Goal: Task Accomplishment & Management: Manage account settings

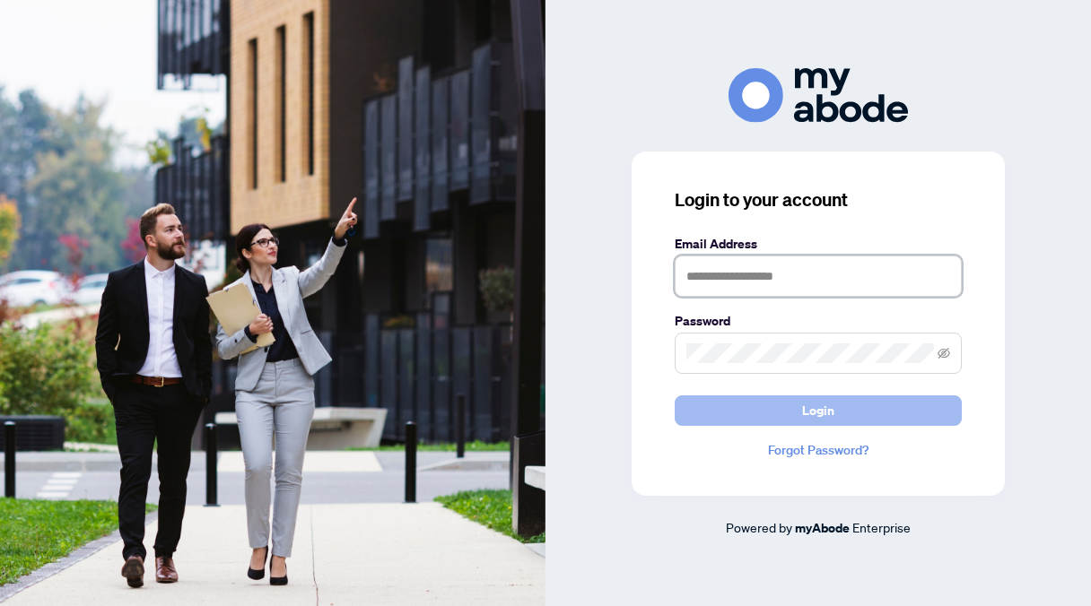
type input "**********"
click at [796, 408] on button "Login" at bounding box center [817, 411] width 287 height 30
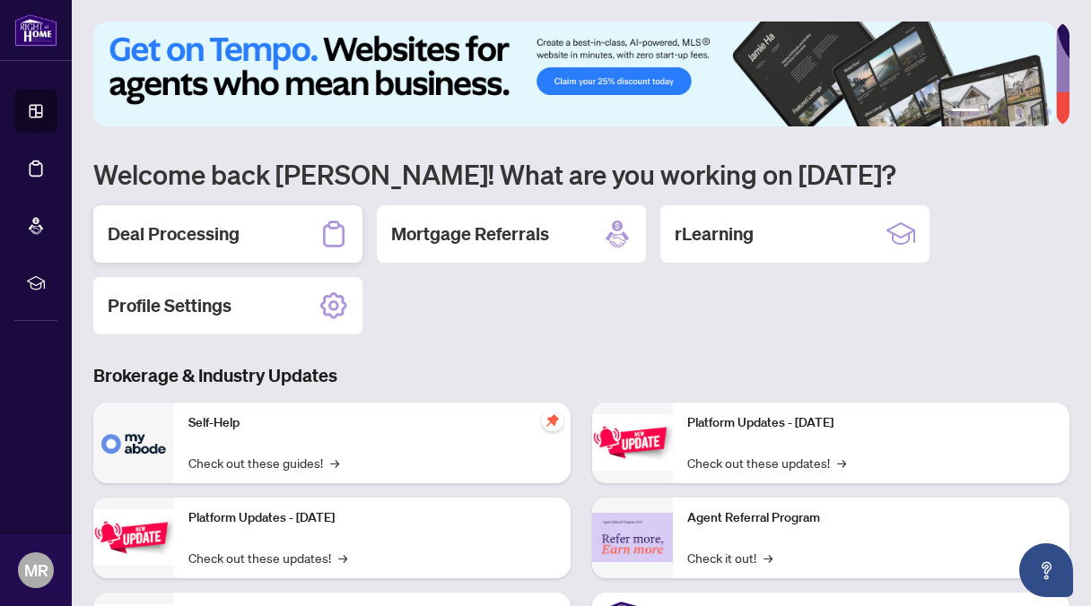
click at [190, 228] on h2 "Deal Processing" at bounding box center [174, 234] width 132 height 25
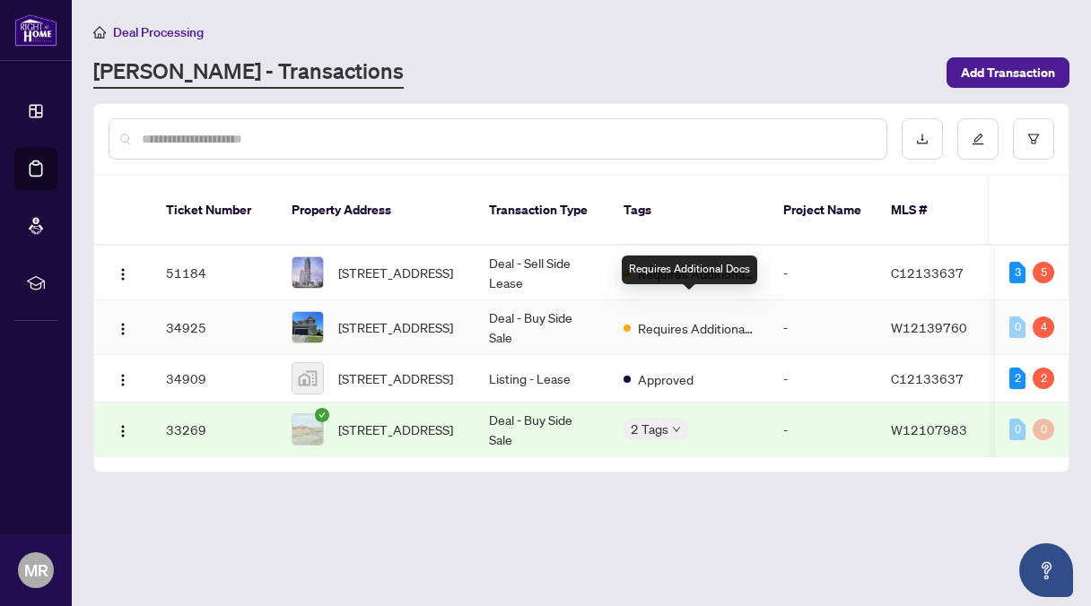
click at [692, 318] on span "Requires Additional Docs" at bounding box center [696, 328] width 117 height 20
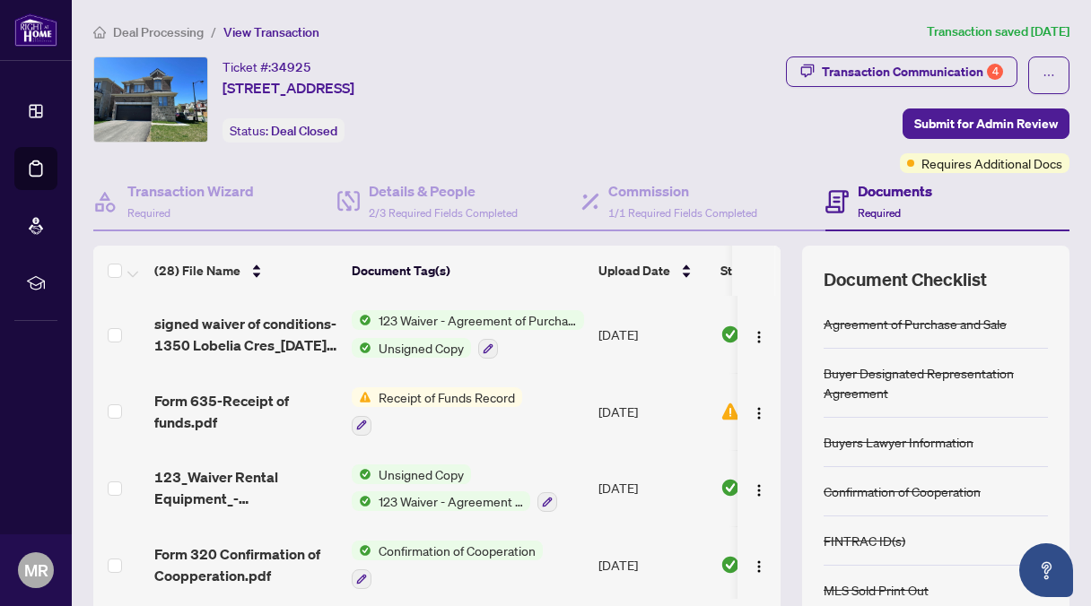
click at [857, 188] on h4 "Documents" at bounding box center [894, 191] width 74 height 22
click at [863, 207] on span "Required" at bounding box center [878, 212] width 43 height 13
click at [854, 67] on div "Transaction Communication 4" at bounding box center [912, 71] width 181 height 29
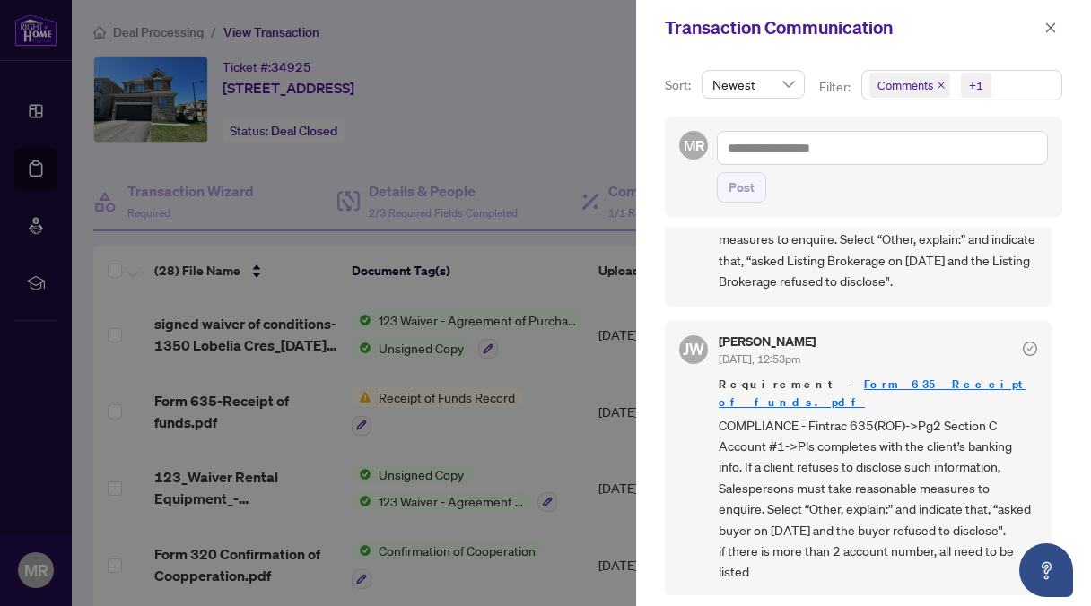
scroll to position [760, 0]
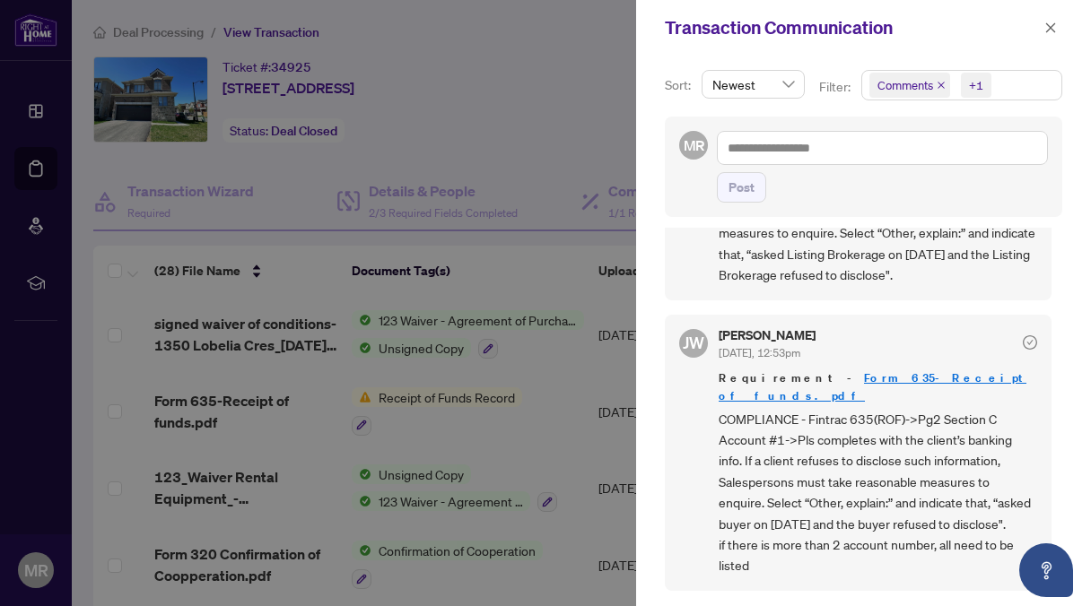
click at [671, 236] on div "[PERSON_NAME] [DATE], 12:53pm Requirement - Form 635-Receipt of funds.pdf COMPL…" at bounding box center [858, 173] width 387 height 256
click at [574, 122] on div at bounding box center [545, 303] width 1091 height 606
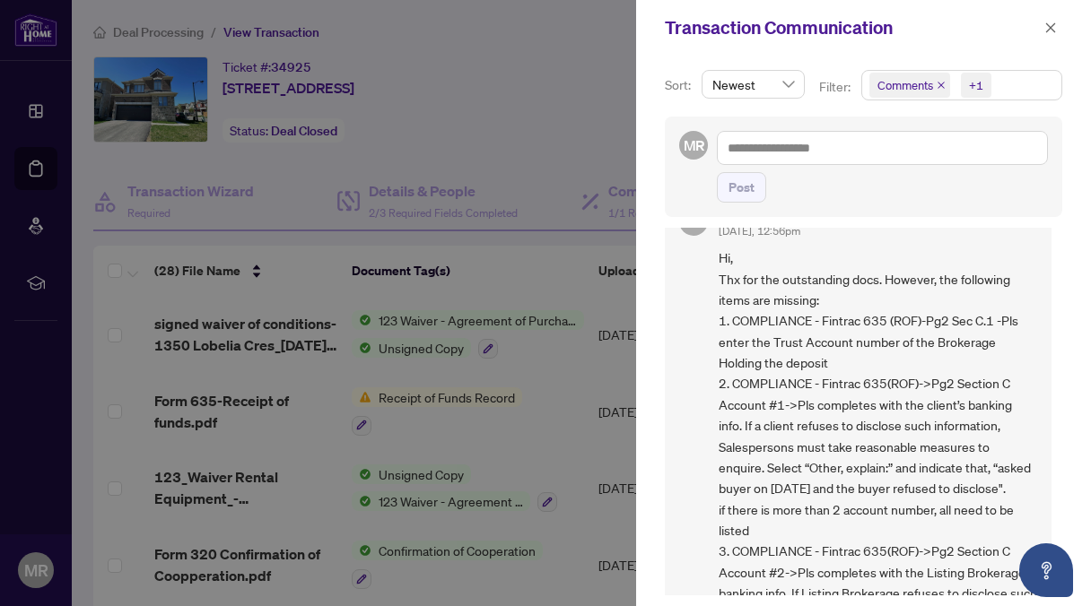
scroll to position [0, 0]
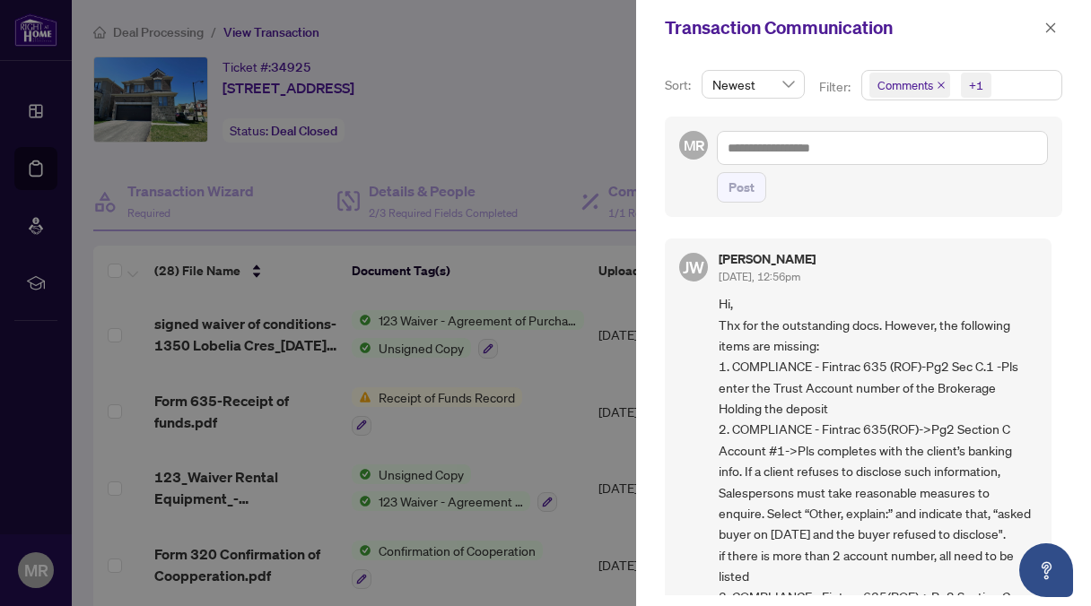
click at [536, 128] on div at bounding box center [545, 303] width 1091 height 606
click at [526, 170] on div at bounding box center [545, 303] width 1091 height 606
click at [529, 362] on div at bounding box center [545, 303] width 1091 height 606
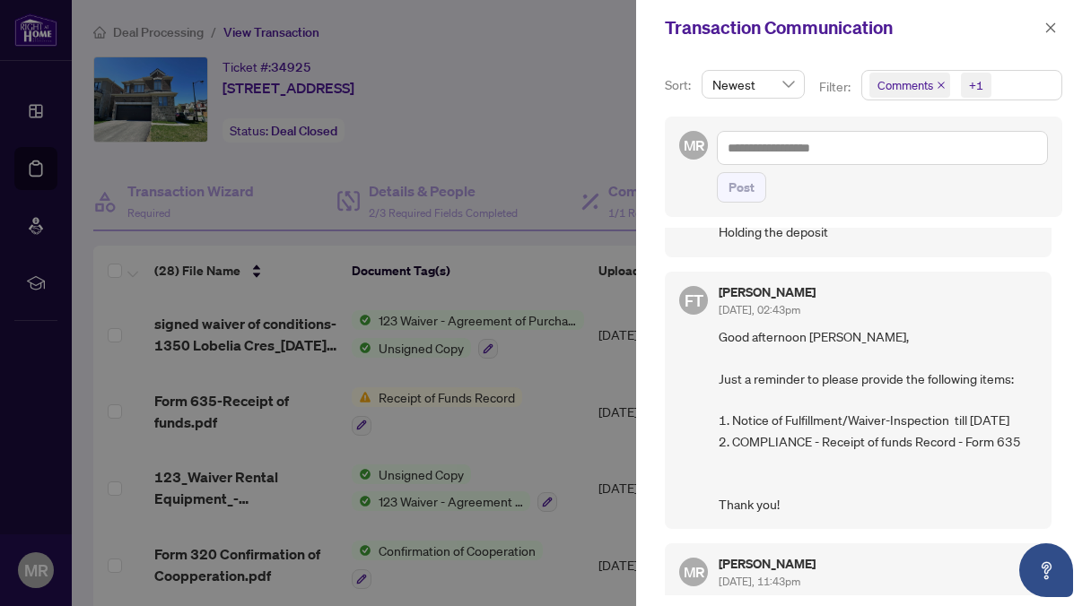
scroll to position [1281, 0]
click at [565, 370] on div at bounding box center [545, 303] width 1091 height 606
click at [1048, 22] on icon "close" at bounding box center [1050, 28] width 13 height 13
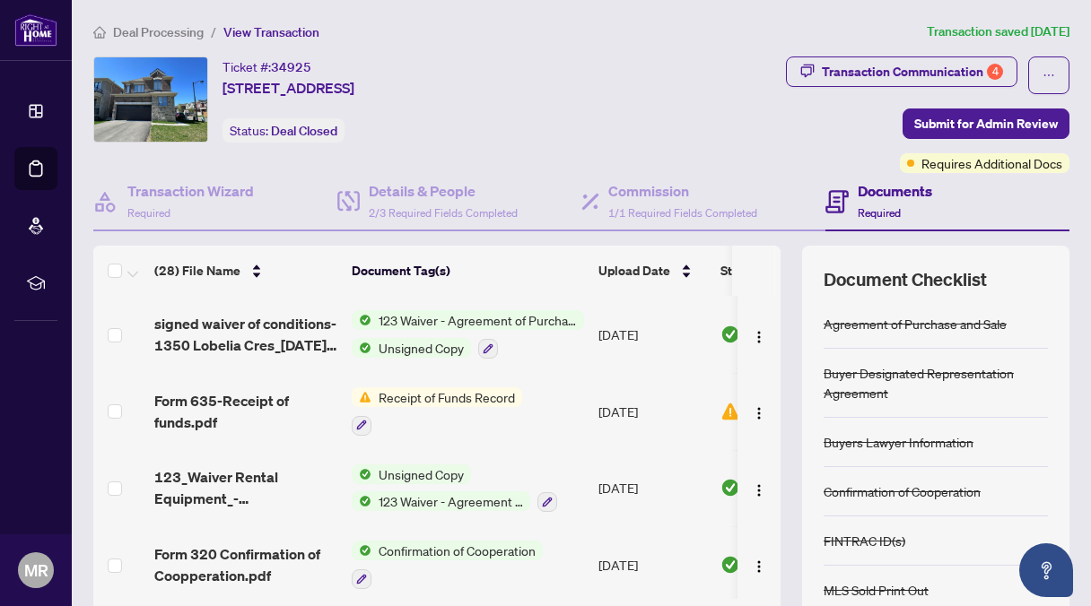
click at [435, 315] on span "123 Waiver - Agreement of Purchase and Sale" at bounding box center [477, 320] width 213 height 20
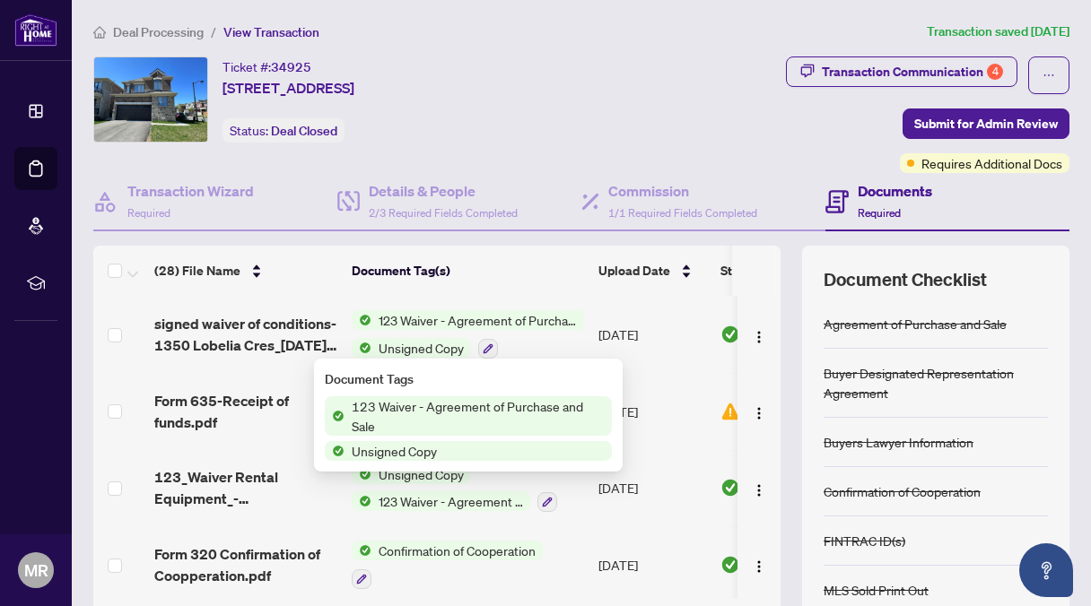
click at [414, 417] on span "123 Waiver - Agreement of Purchase and Sale" at bounding box center [477, 415] width 267 height 39
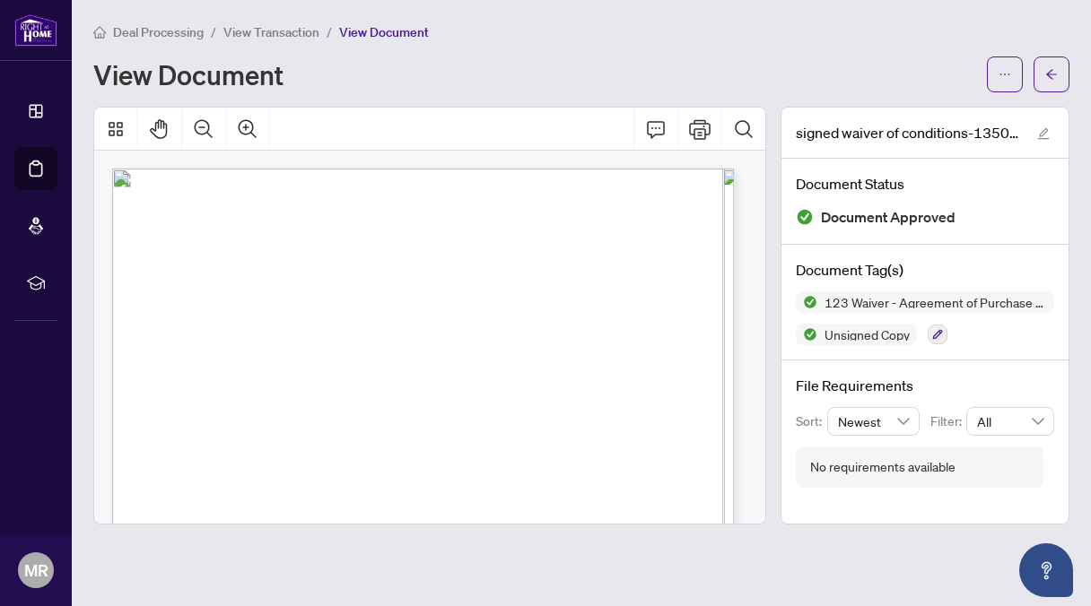
click at [859, 60] on div "View Document" at bounding box center [534, 74] width 882 height 29
click at [278, 29] on span "View Transaction" at bounding box center [271, 32] width 96 height 16
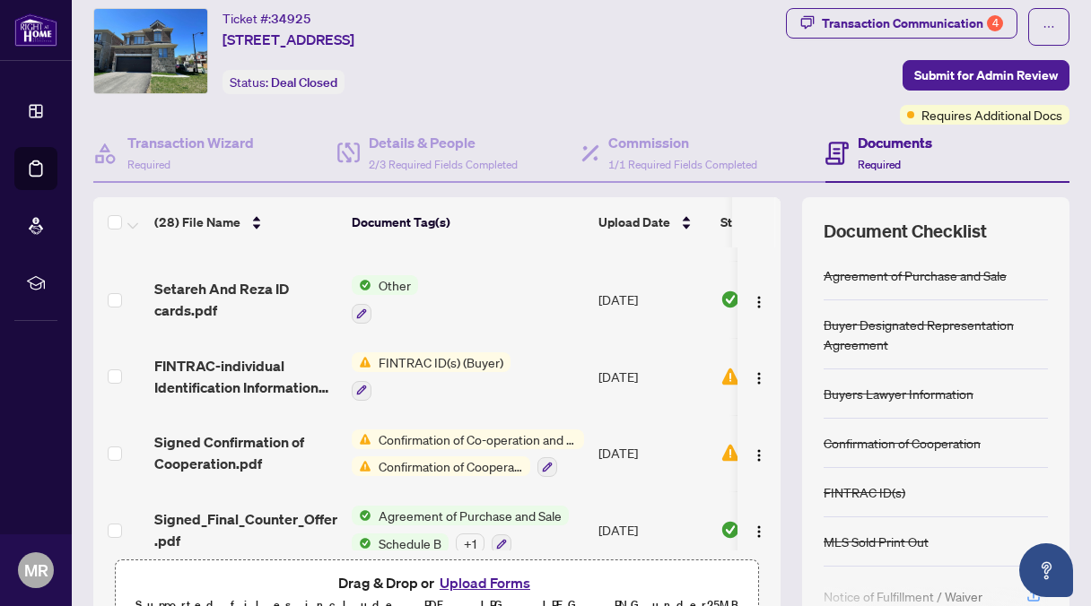
click at [473, 577] on button "Upload Forms" at bounding box center [484, 582] width 101 height 23
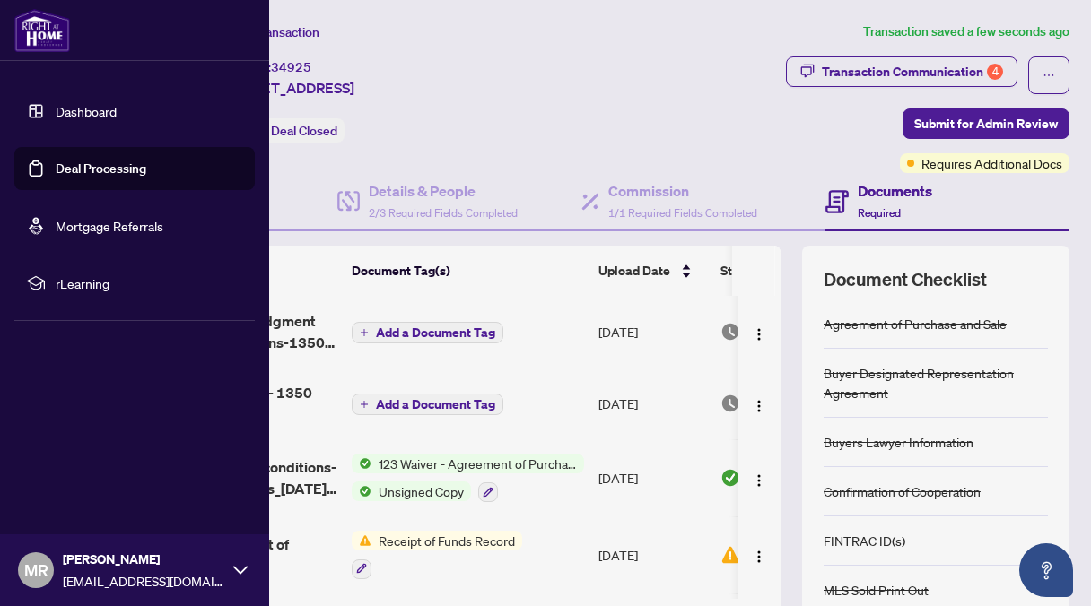
click at [100, 167] on link "Deal Processing" at bounding box center [101, 169] width 91 height 16
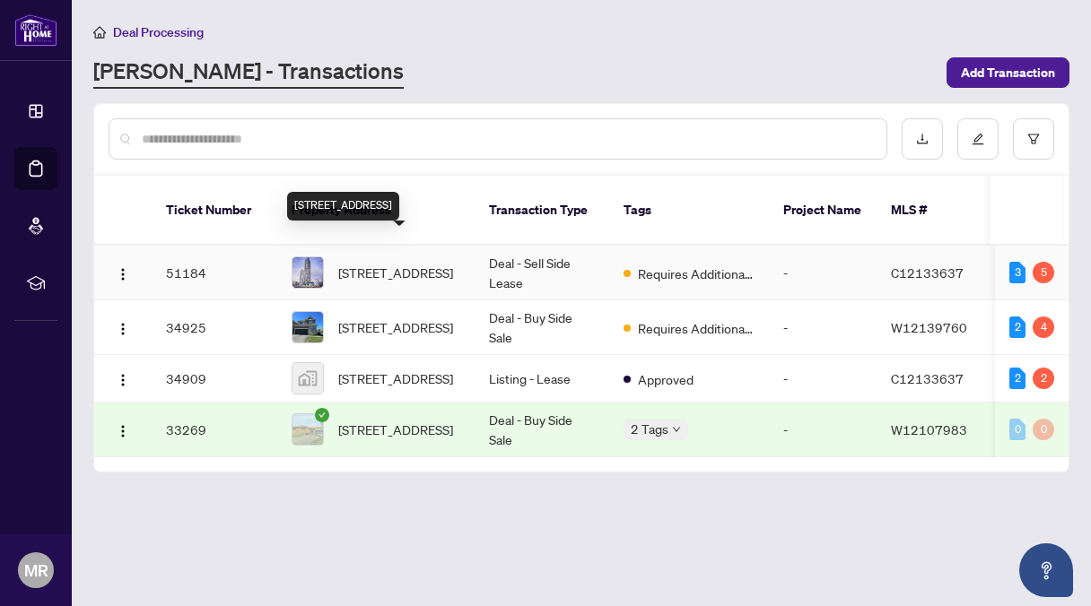
click at [409, 263] on span "[STREET_ADDRESS]" at bounding box center [395, 273] width 115 height 20
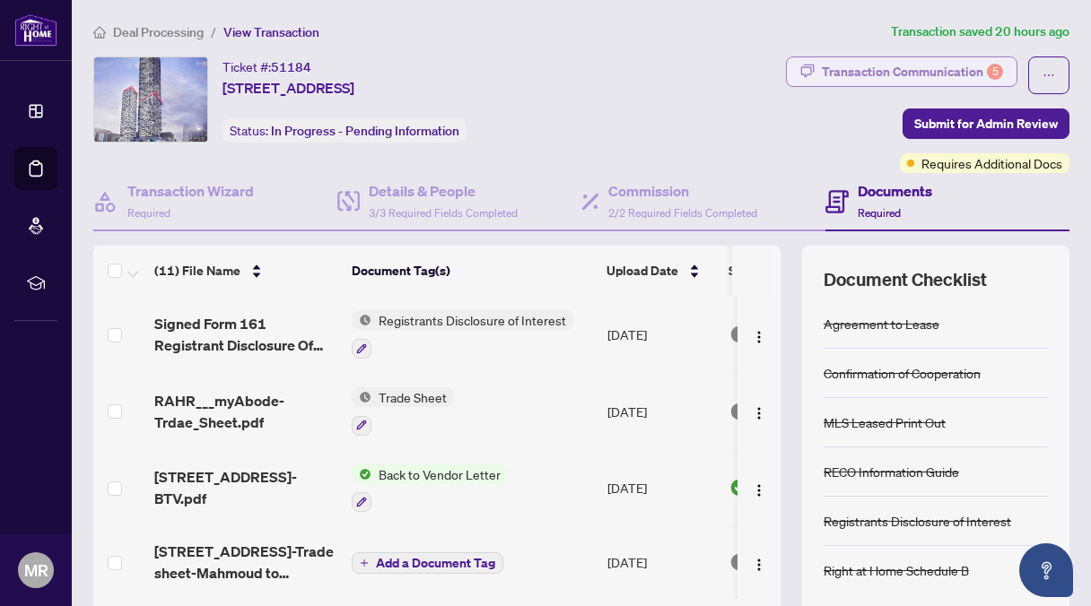
click at [921, 66] on div "Transaction Communication 5" at bounding box center [912, 71] width 181 height 29
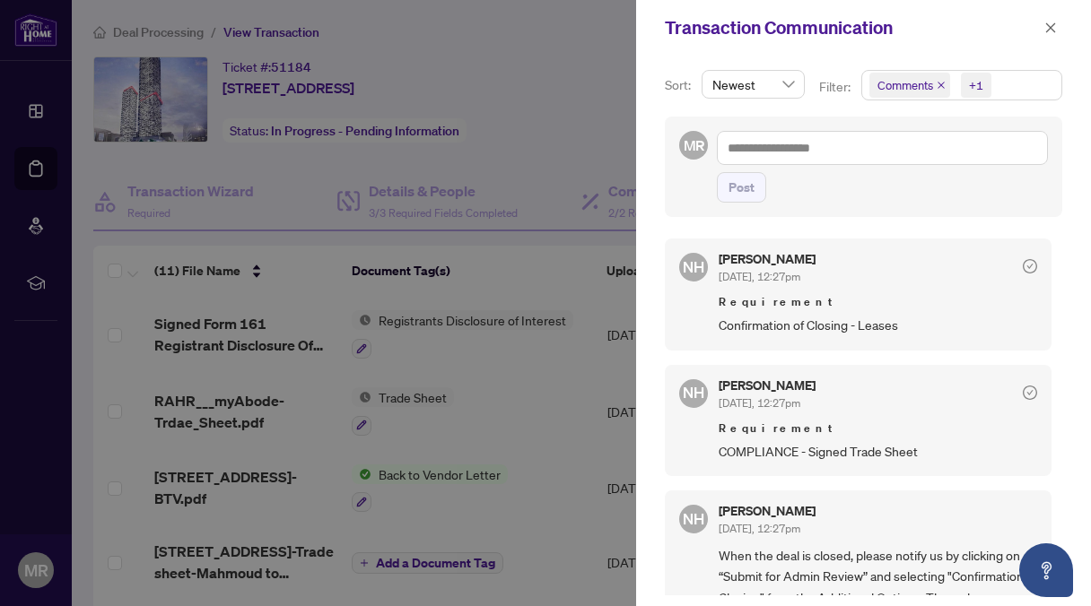
click at [572, 139] on div at bounding box center [545, 303] width 1091 height 606
click at [1049, 29] on icon "close" at bounding box center [1051, 27] width 10 height 10
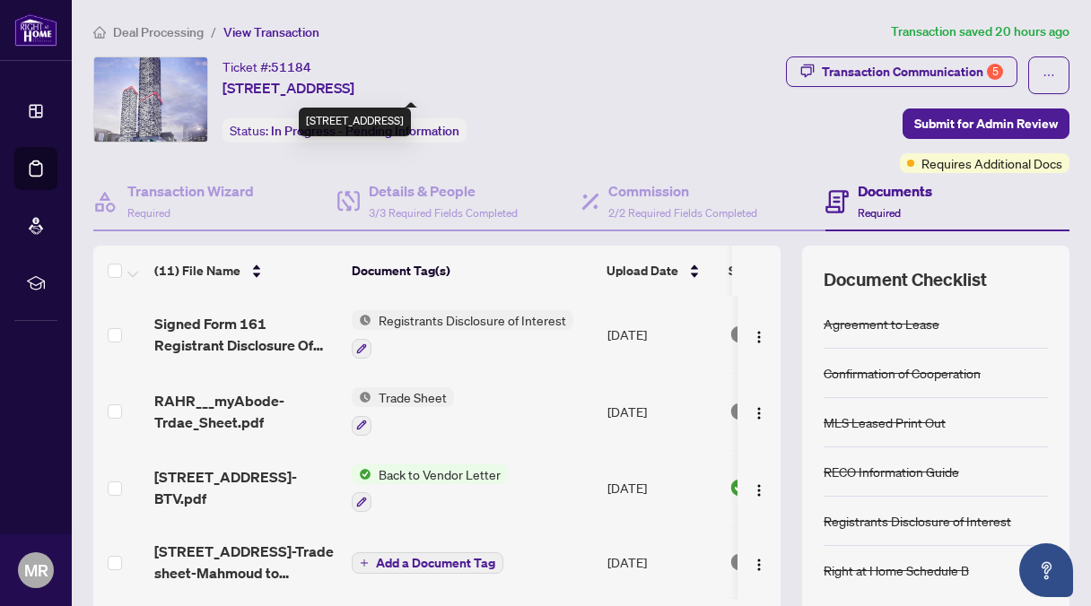
click at [263, 86] on span "[STREET_ADDRESS]" at bounding box center [288, 88] width 132 height 22
click at [622, 90] on div "Ticket #: 51184 [STREET_ADDRESS] Status: In Progress - Pending Information" at bounding box center [357, 100] width 529 height 86
click at [354, 88] on span "[STREET_ADDRESS]" at bounding box center [288, 88] width 132 height 22
click at [874, 189] on h4 "Documents" at bounding box center [894, 191] width 74 height 22
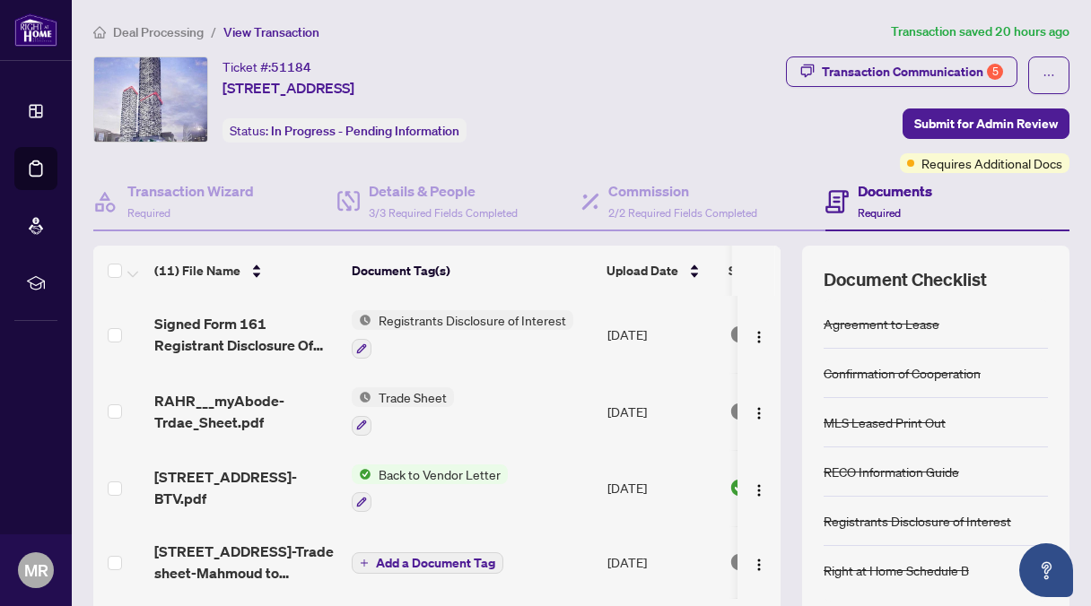
click at [869, 187] on h4 "Documents" at bounding box center [894, 191] width 74 height 22
click at [880, 186] on h4 "Documents" at bounding box center [894, 191] width 74 height 22
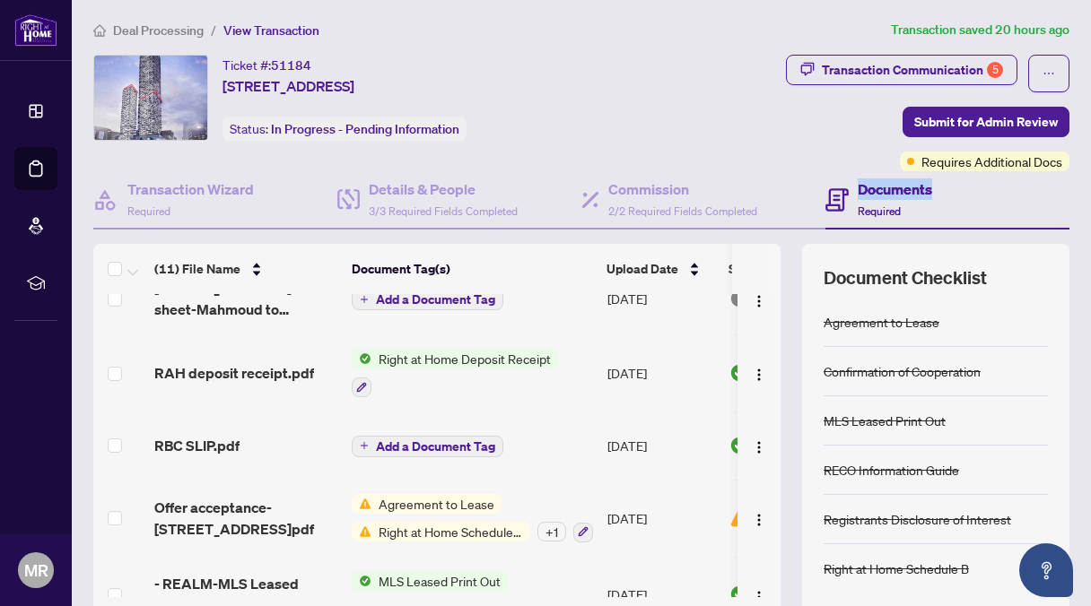
scroll to position [258, 0]
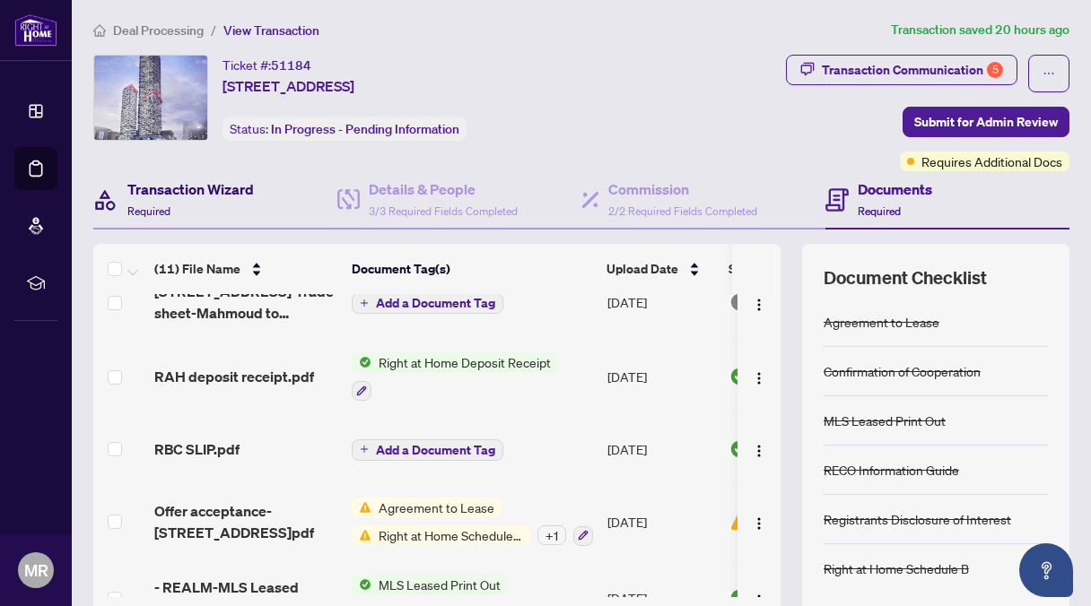
click at [177, 187] on h4 "Transaction Wizard" at bounding box center [190, 189] width 126 height 22
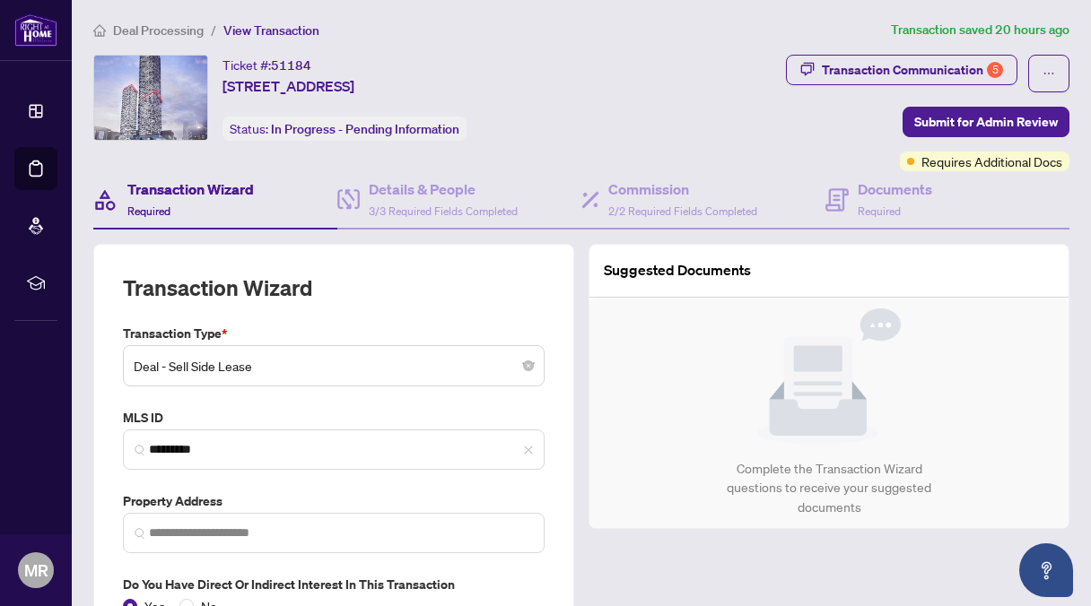
type input "**********"
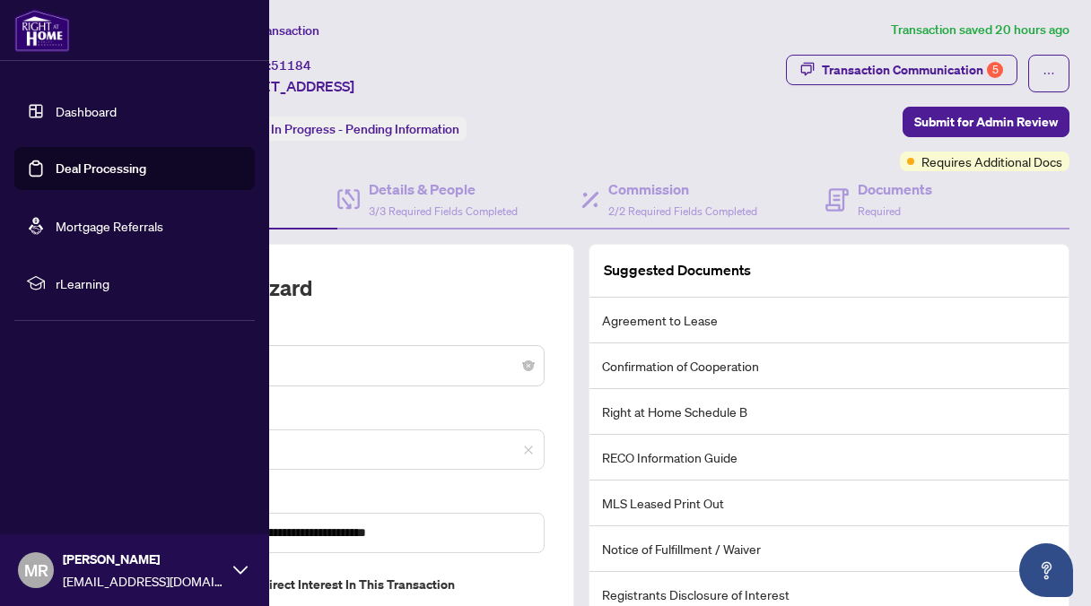
click at [72, 111] on link "Dashboard" at bounding box center [86, 111] width 61 height 16
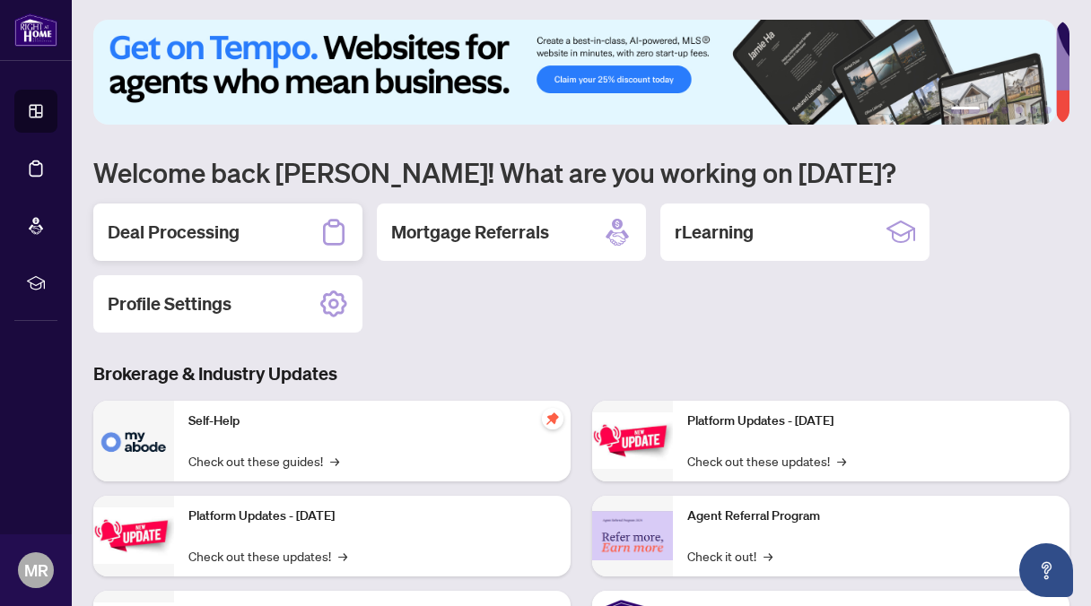
click at [185, 225] on h2 "Deal Processing" at bounding box center [174, 232] width 132 height 25
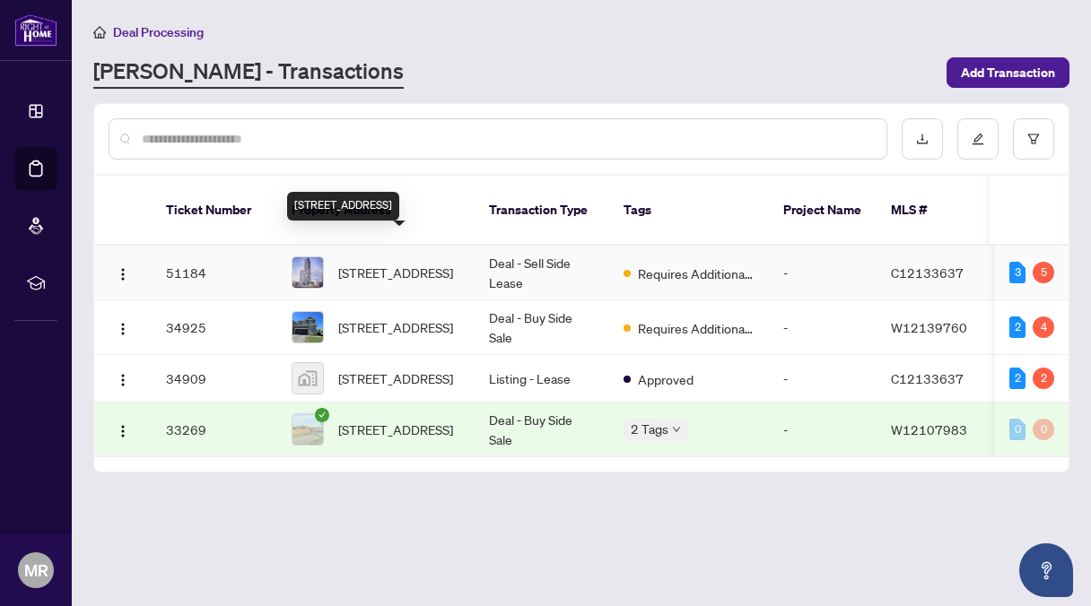
click at [387, 263] on span "[STREET_ADDRESS]" at bounding box center [395, 273] width 115 height 20
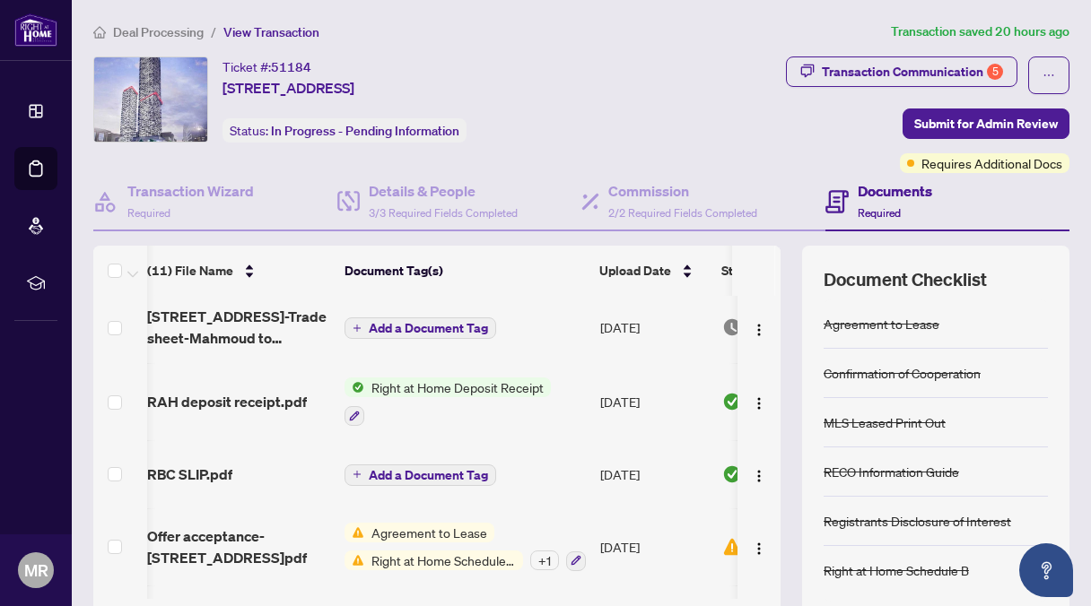
scroll to position [240, 7]
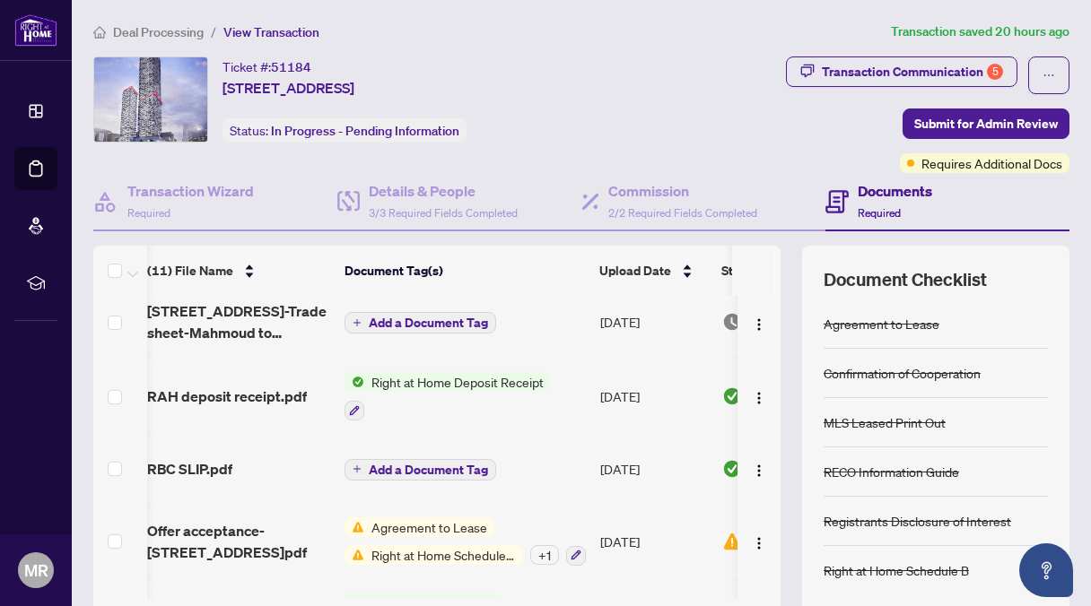
click at [468, 376] on span "Right at Home Deposit Receipt" at bounding box center [457, 382] width 187 height 20
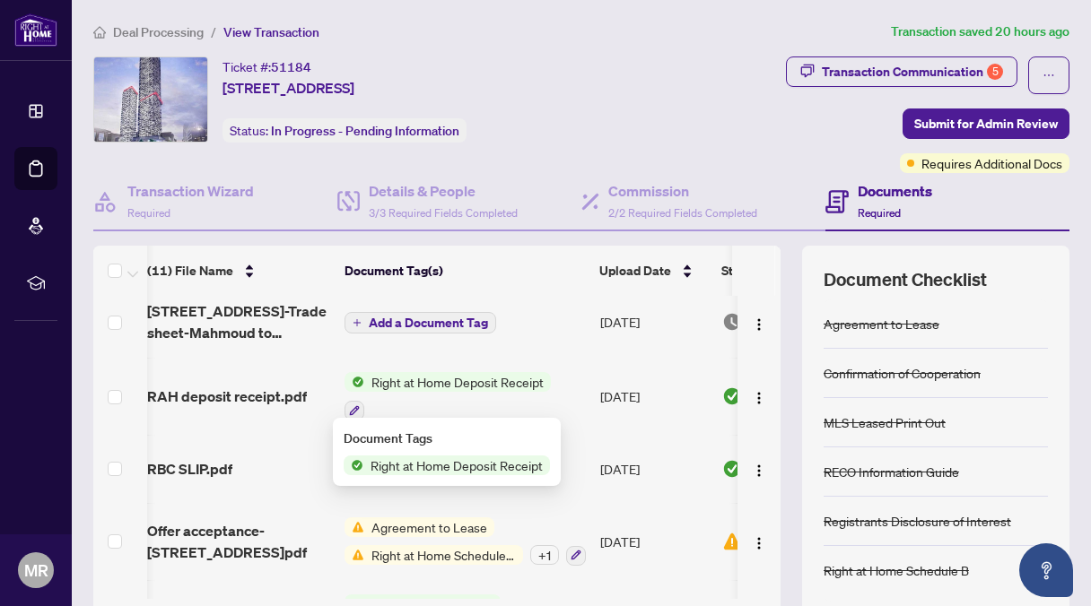
click at [476, 375] on span "Right at Home Deposit Receipt" at bounding box center [457, 382] width 187 height 20
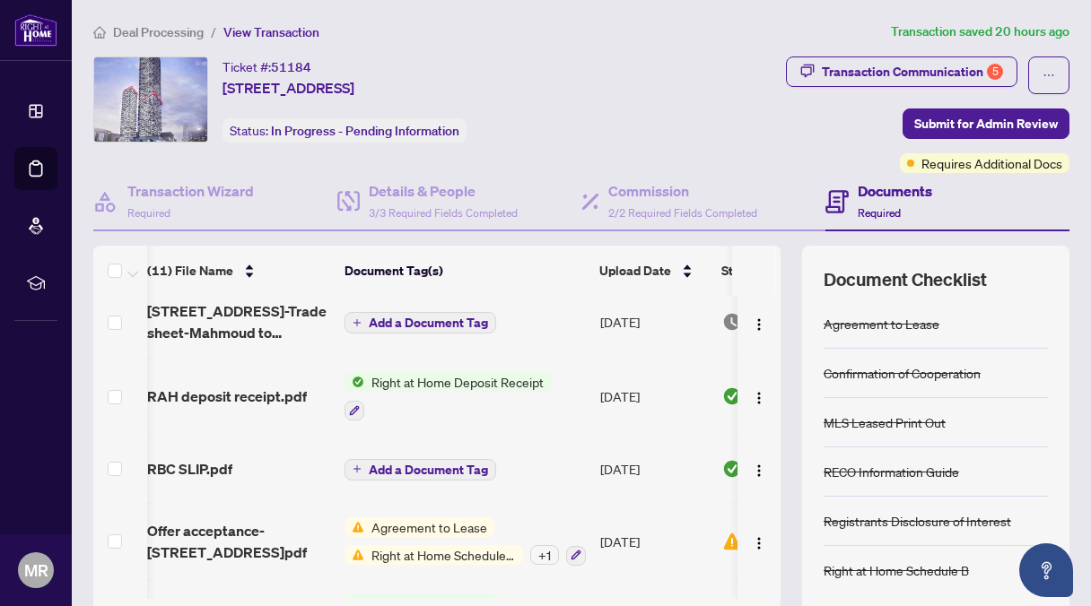
click at [476, 375] on span "Right at Home Deposit Receipt" at bounding box center [457, 382] width 187 height 20
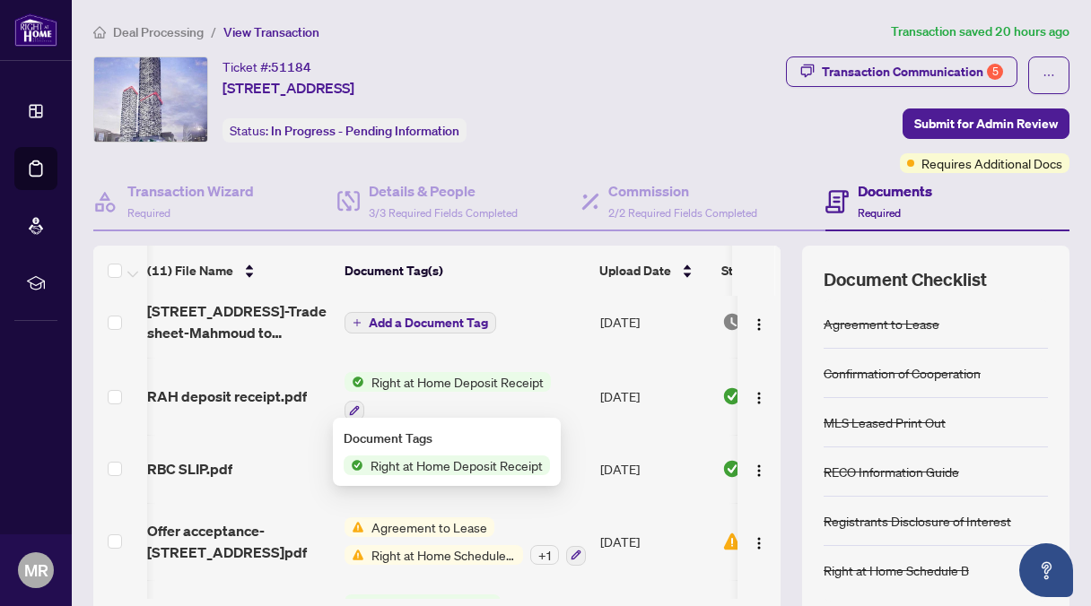
click at [412, 465] on span "Right at Home Deposit Receipt" at bounding box center [456, 466] width 187 height 20
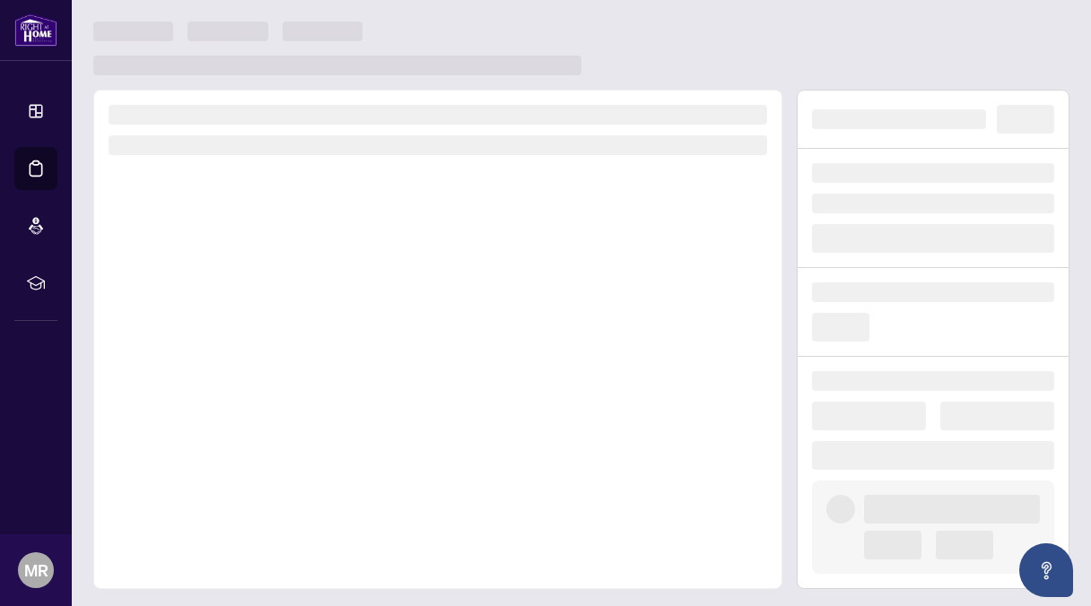
click at [412, 465] on div at bounding box center [437, 340] width 689 height 500
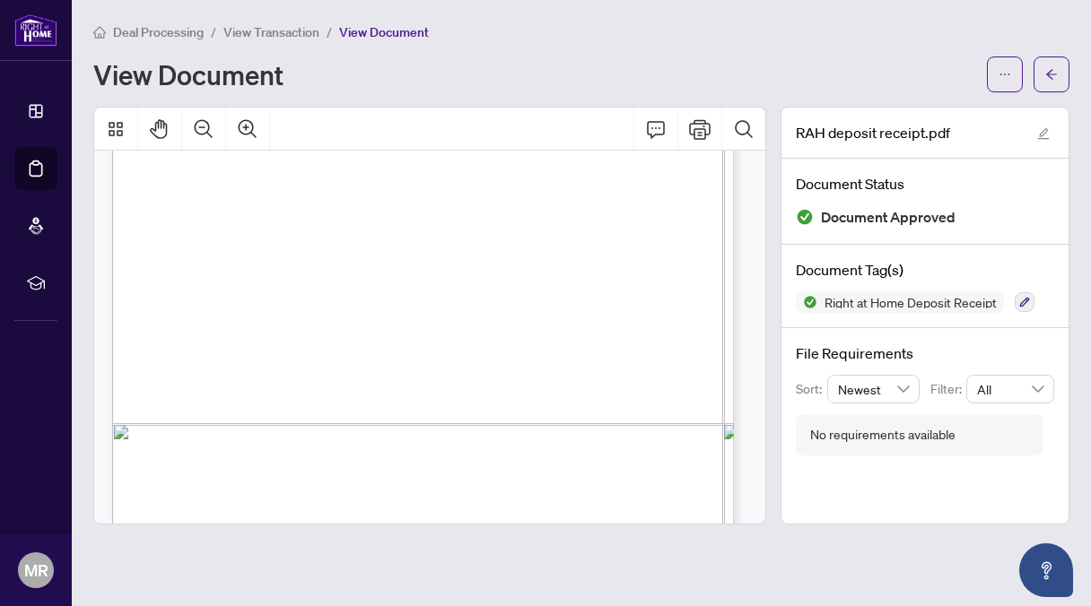
scroll to position [310, 0]
click at [705, 118] on icon "Print" at bounding box center [700, 129] width 22 height 22
click at [700, 127] on icon "Print" at bounding box center [700, 129] width 22 height 20
